Goal: Check status: Check status

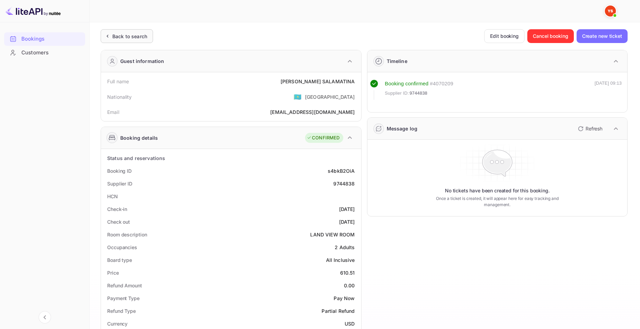
click at [130, 38] on div "Back to search" at bounding box center [129, 36] width 35 height 7
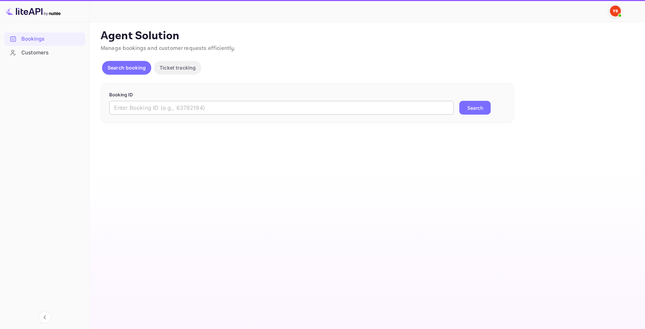
click at [325, 111] on input "text" at bounding box center [281, 108] width 344 height 14
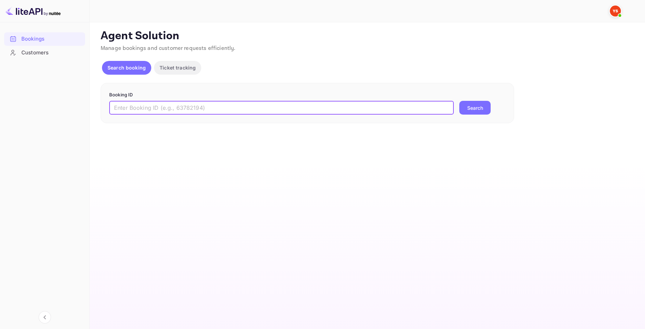
paste input "9557910"
type input "9557910"
click at [472, 111] on button "Search" at bounding box center [474, 108] width 31 height 14
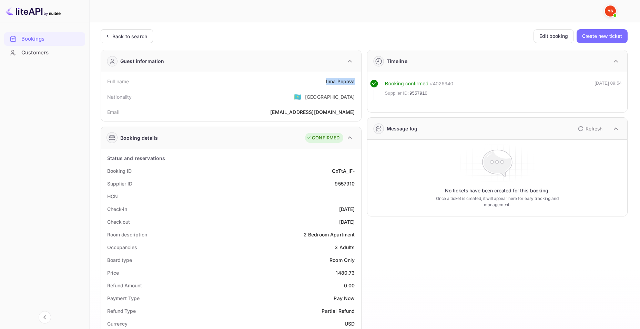
drag, startPoint x: 323, startPoint y: 80, endPoint x: 358, endPoint y: 82, distance: 35.2
click at [358, 82] on div "Full name [PERSON_NAME]" at bounding box center [231, 81] width 255 height 13
copy div "[PERSON_NAME]"
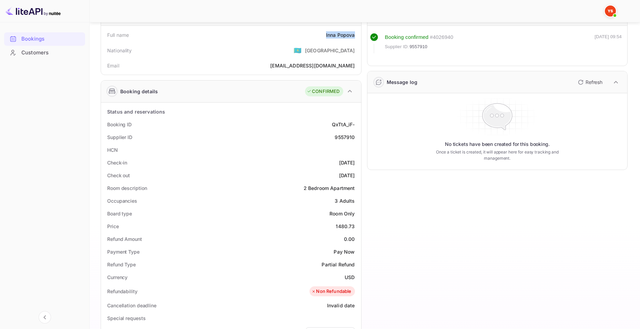
scroll to position [103, 0]
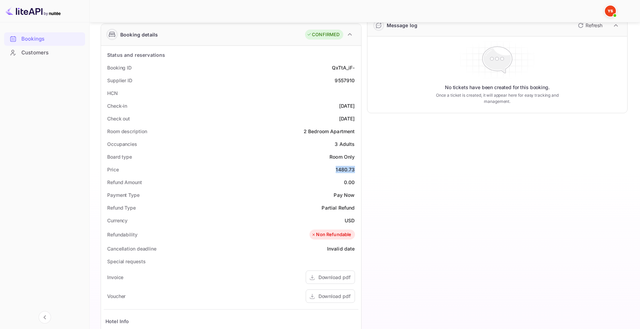
drag, startPoint x: 335, startPoint y: 169, endPoint x: 356, endPoint y: 170, distance: 21.4
click at [356, 170] on div "Price 1480.73" at bounding box center [231, 169] width 255 height 13
copy div "1480.73"
drag, startPoint x: 344, startPoint y: 217, endPoint x: 359, endPoint y: 219, distance: 14.5
click at [359, 219] on div "Status and reservations Booking ID QxTtA_iF- Supplier ID 9557910 HCN Check-in […" at bounding box center [231, 242] width 260 height 392
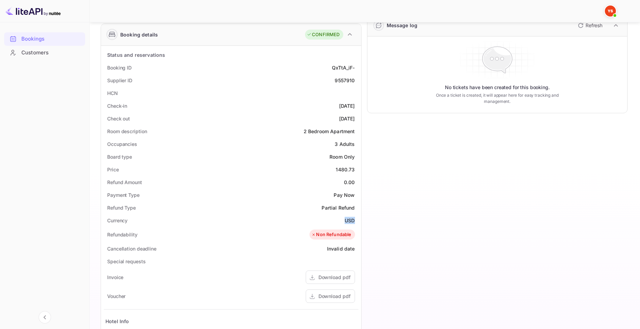
copy div "USD"
